Goal: Task Accomplishment & Management: Manage account settings

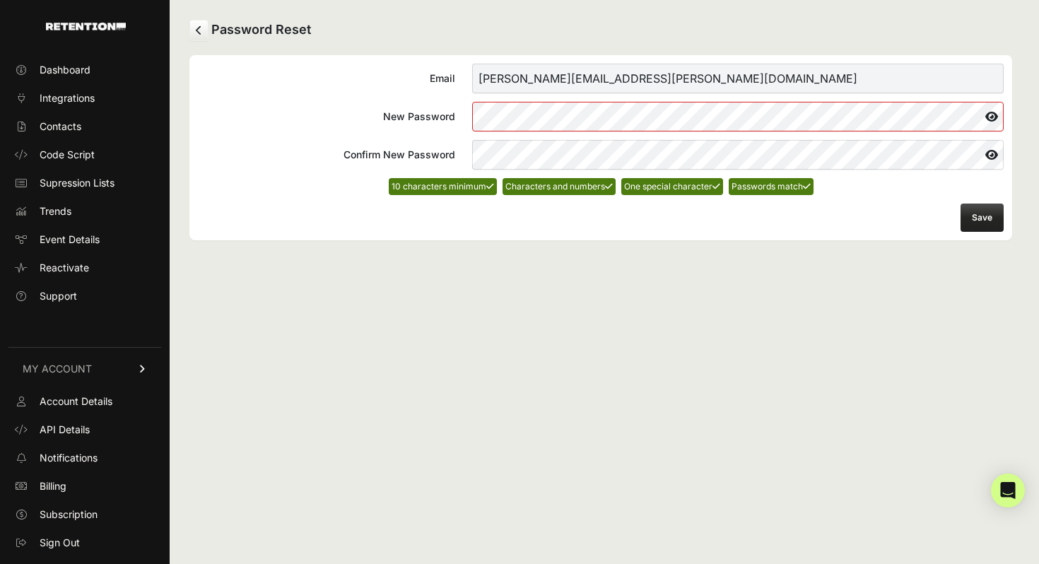
click at [990, 153] on icon at bounding box center [992, 155] width 24 height 23
click at [981, 228] on button "Save" at bounding box center [982, 218] width 43 height 28
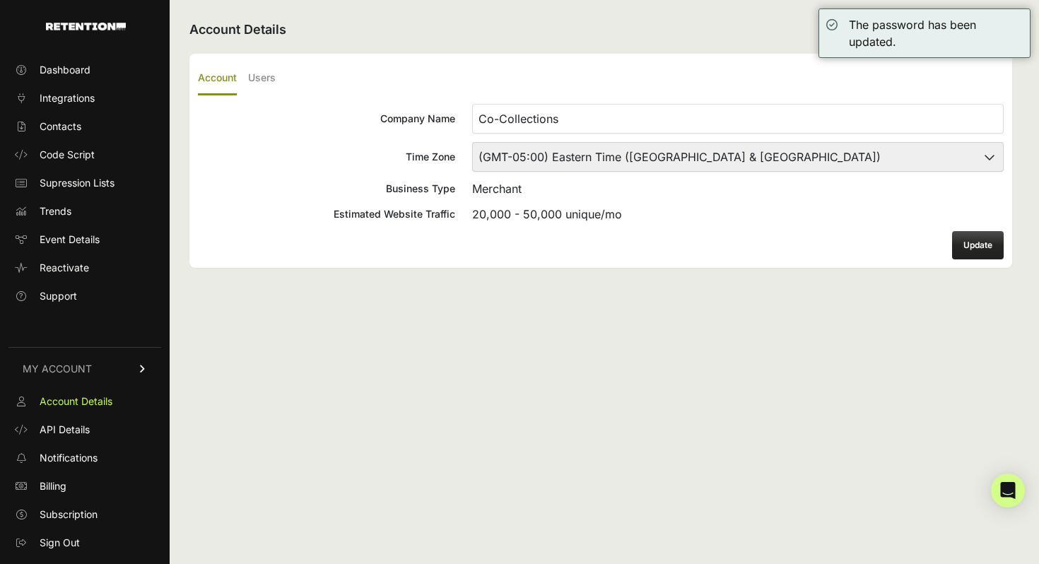
click at [975, 245] on button "Update" at bounding box center [978, 245] width 52 height 28
